Goal: Task Accomplishment & Management: Use online tool/utility

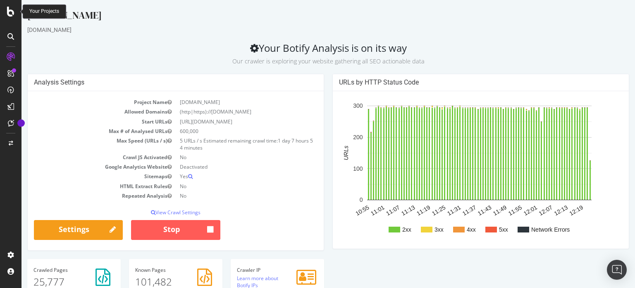
click at [8, 10] on icon at bounding box center [10, 12] width 7 height 10
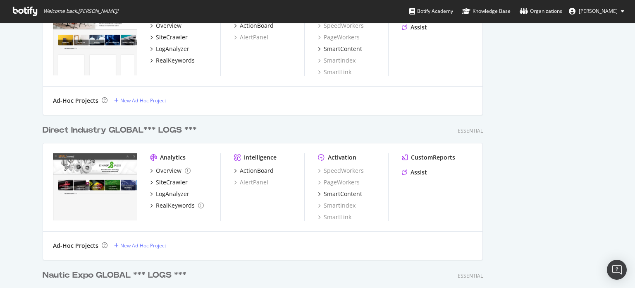
scroll to position [936, 0]
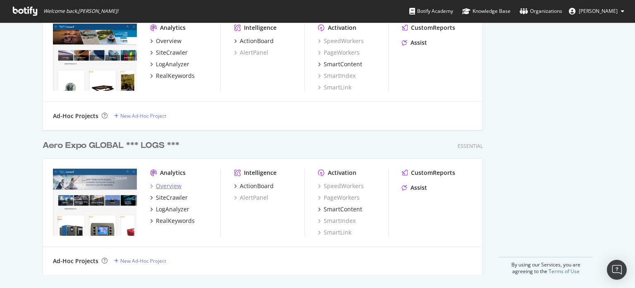
click at [172, 187] on div "Overview" at bounding box center [169, 186] width 26 height 8
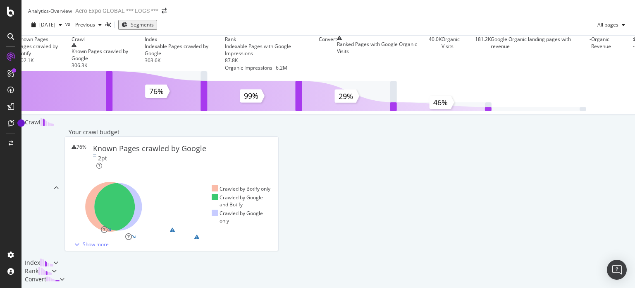
scroll to position [290, 0]
click at [110, 233] on div "Server Performance" at bounding box center [98, 236] width 47 height 7
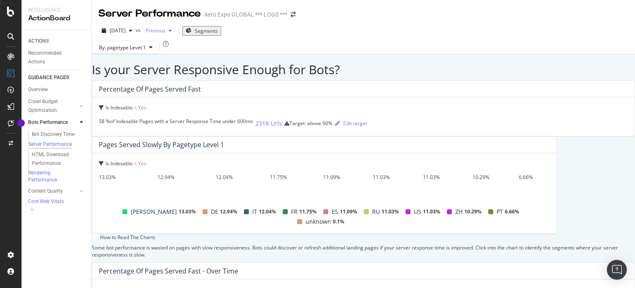
click at [175, 30] on div "button" at bounding box center [170, 30] width 10 height 5
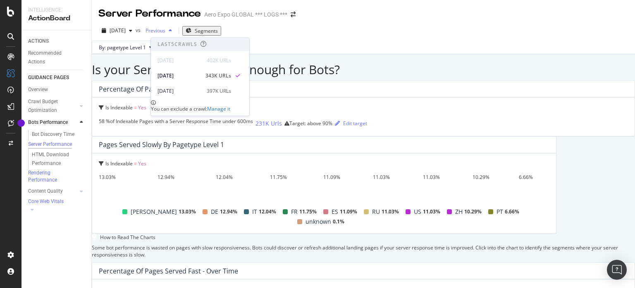
click at [175, 30] on div "button" at bounding box center [170, 30] width 10 height 5
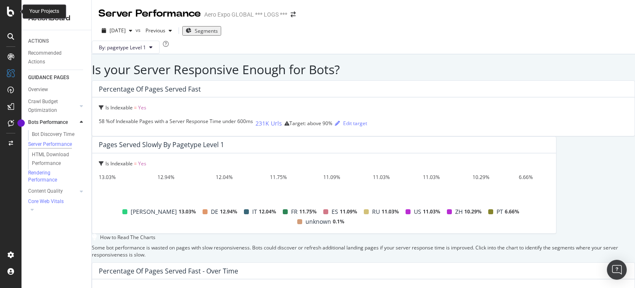
click at [10, 10] on icon at bounding box center [10, 12] width 7 height 10
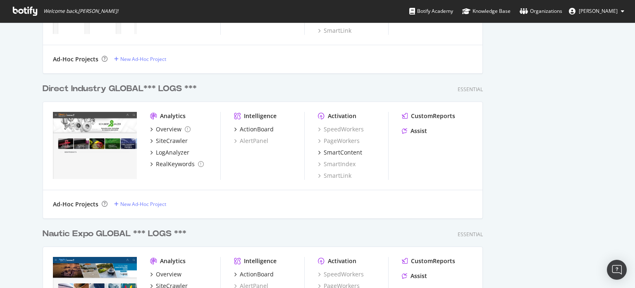
scroll to position [936, 0]
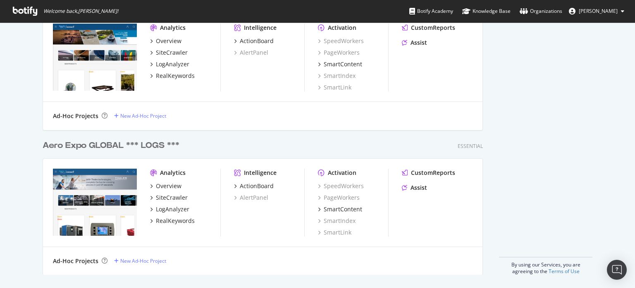
click at [105, 147] on div "Aero Expo GLOBAL *** LOGS ***" at bounding box center [111, 145] width 137 height 12
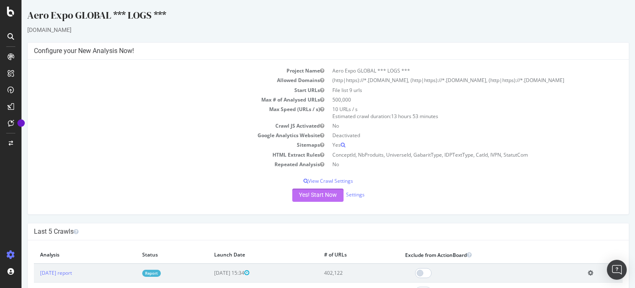
click at [323, 195] on button "Yes! Start Now" at bounding box center [317, 194] width 51 height 13
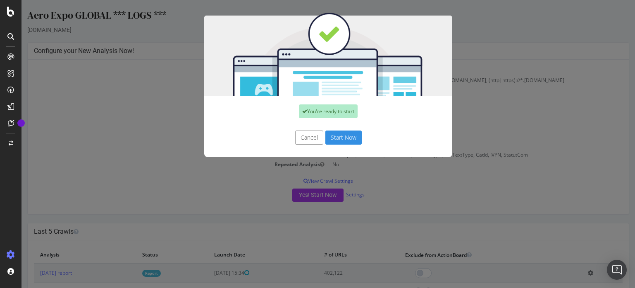
click at [338, 139] on button "Start Now" at bounding box center [344, 137] width 36 height 14
